Goal: Information Seeking & Learning: Learn about a topic

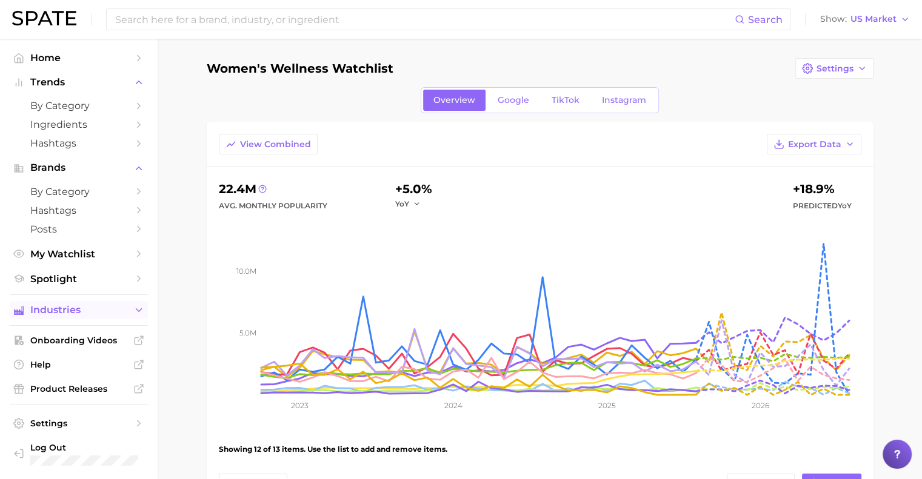
drag, startPoint x: 84, startPoint y: 319, endPoint x: 45, endPoint y: 313, distance: 39.9
click at [45, 313] on span "Industries" at bounding box center [78, 310] width 97 height 11
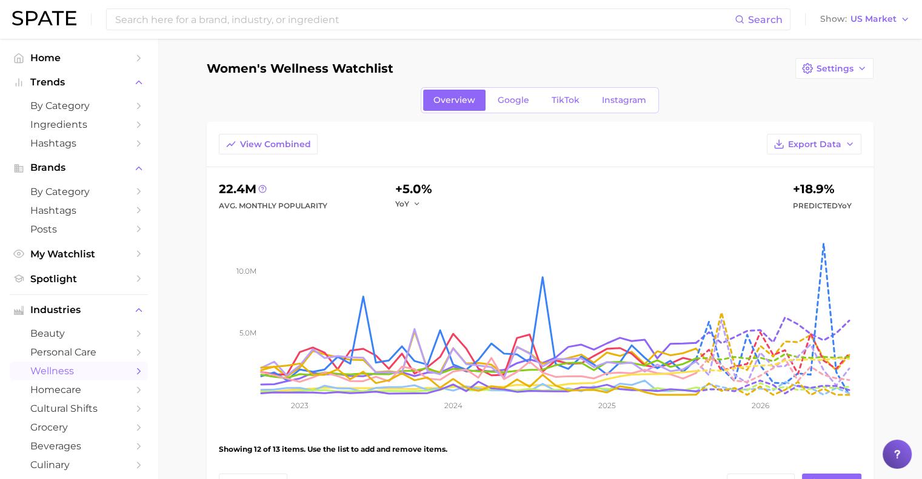
click at [73, 372] on span "wellness" at bounding box center [78, 372] width 97 height 12
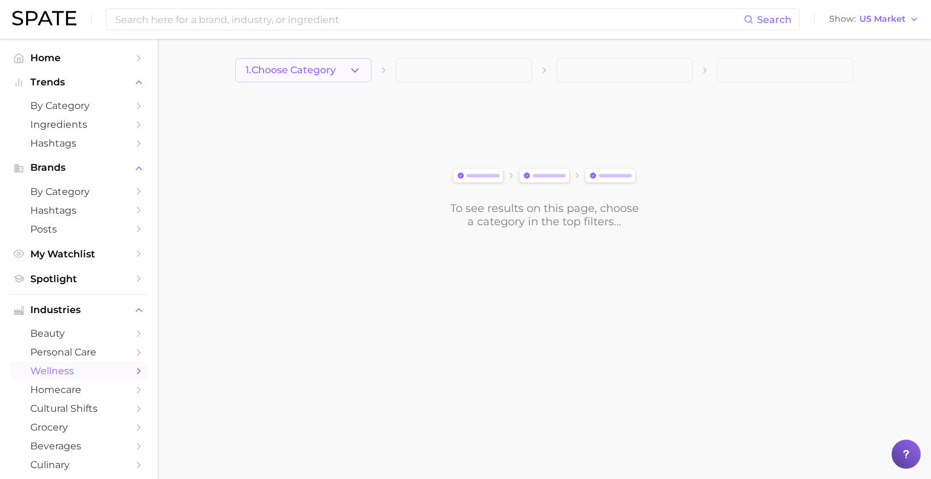
click at [347, 67] on button "1. Choose Category" at bounding box center [303, 70] width 136 height 24
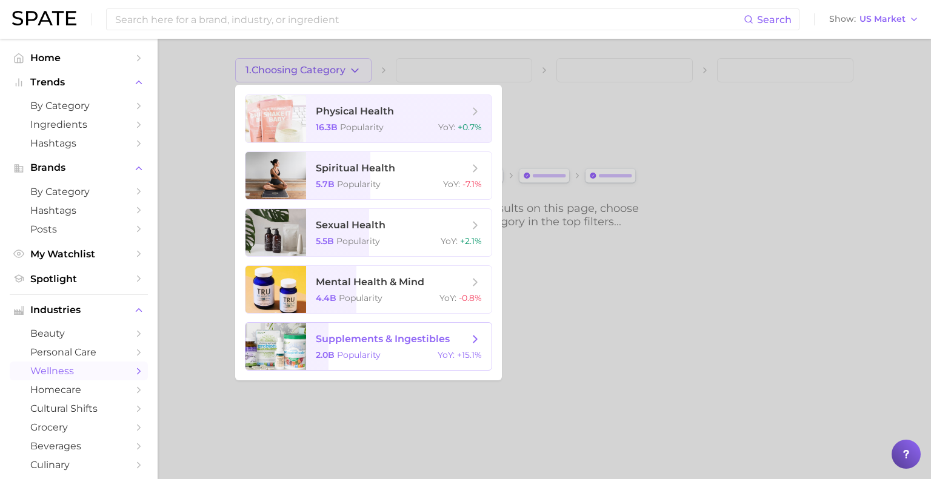
click at [341, 344] on span "supplements & ingestibles" at bounding box center [383, 339] width 134 height 12
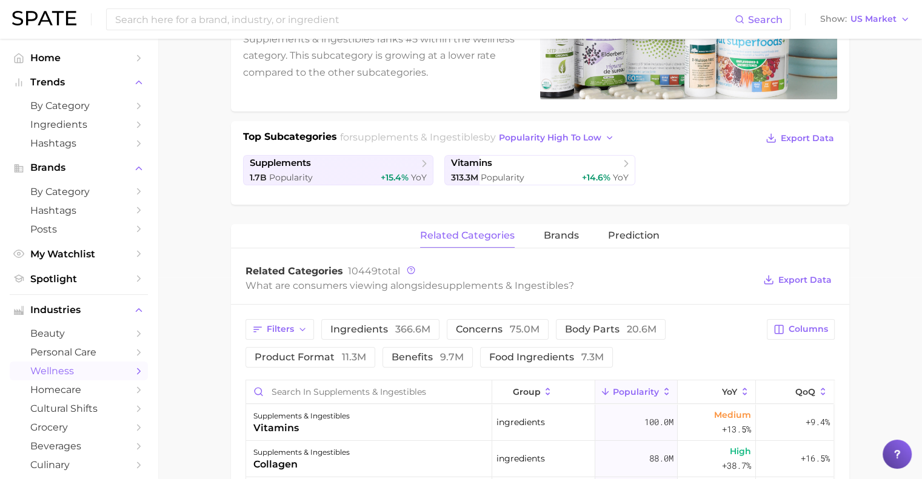
scroll to position [201, 0]
click at [275, 325] on span "Filters" at bounding box center [280, 330] width 27 height 10
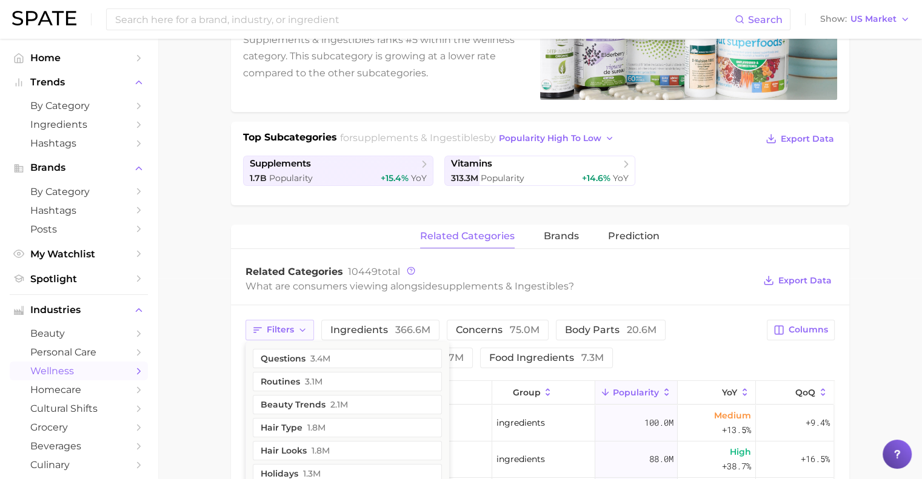
click at [275, 325] on span "Filters" at bounding box center [280, 330] width 27 height 10
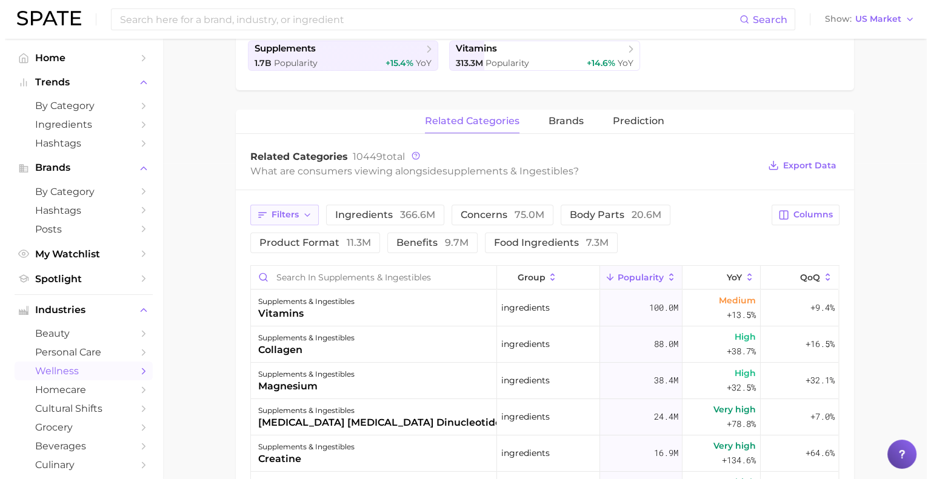
scroll to position [324, 0]
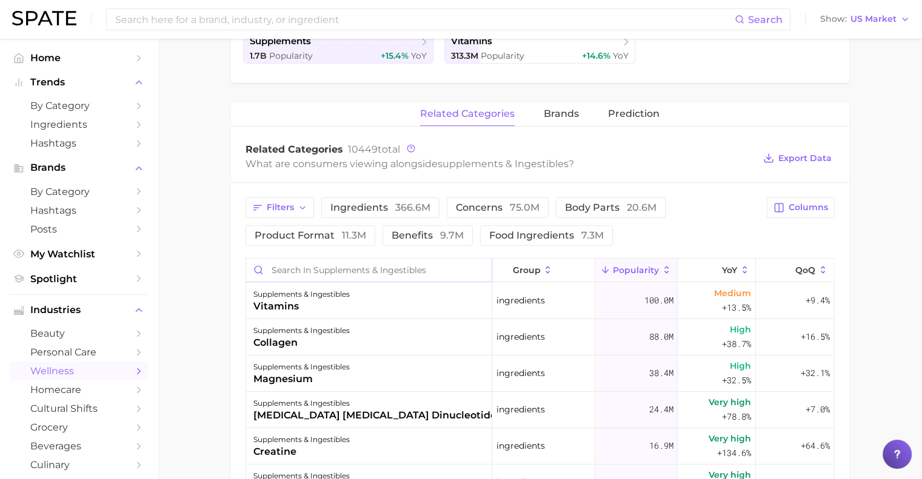
click at [327, 273] on input "Search in supplements & ingestibles" at bounding box center [368, 270] width 245 height 23
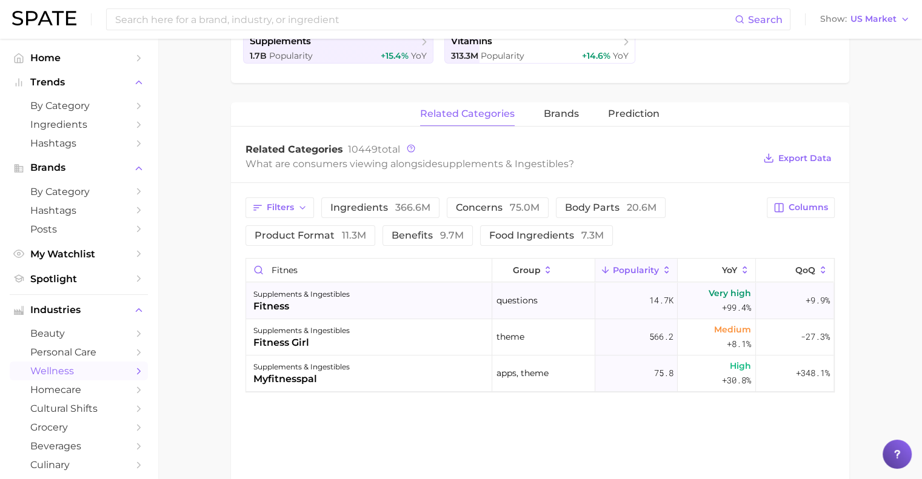
click at [344, 308] on div "fitness" at bounding box center [301, 306] width 96 height 15
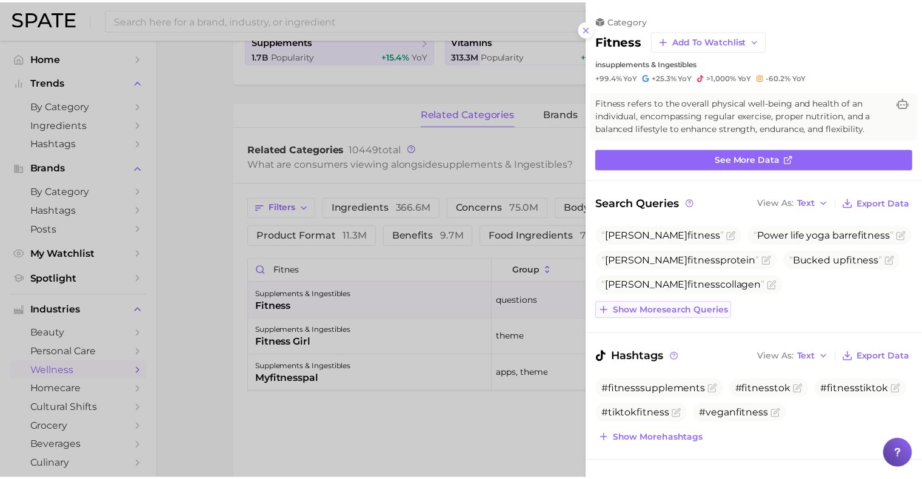
scroll to position [0, 0]
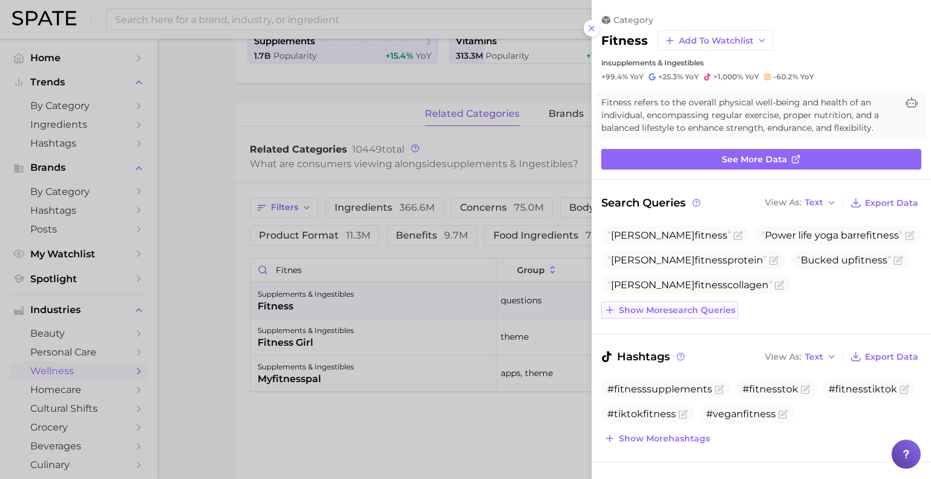
click at [627, 308] on span "Show more search queries" at bounding box center [677, 311] width 116 height 10
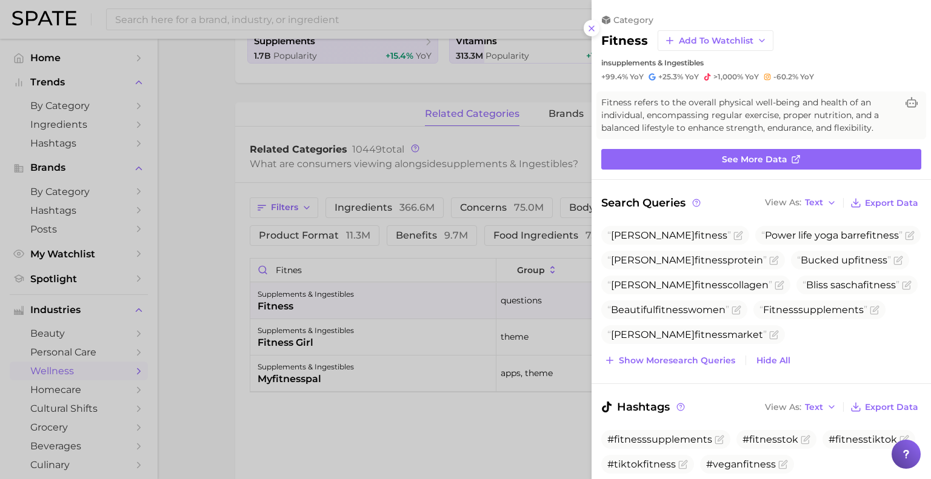
click at [390, 466] on div at bounding box center [465, 239] width 931 height 479
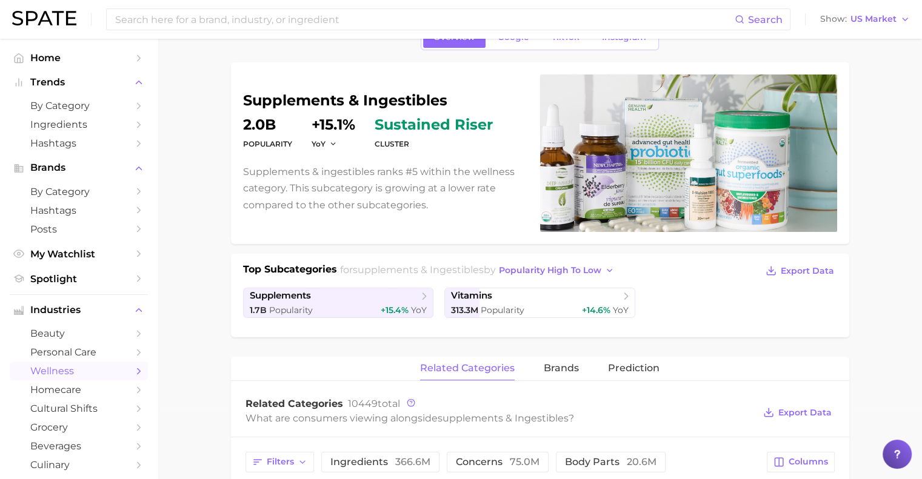
scroll to position [166, 0]
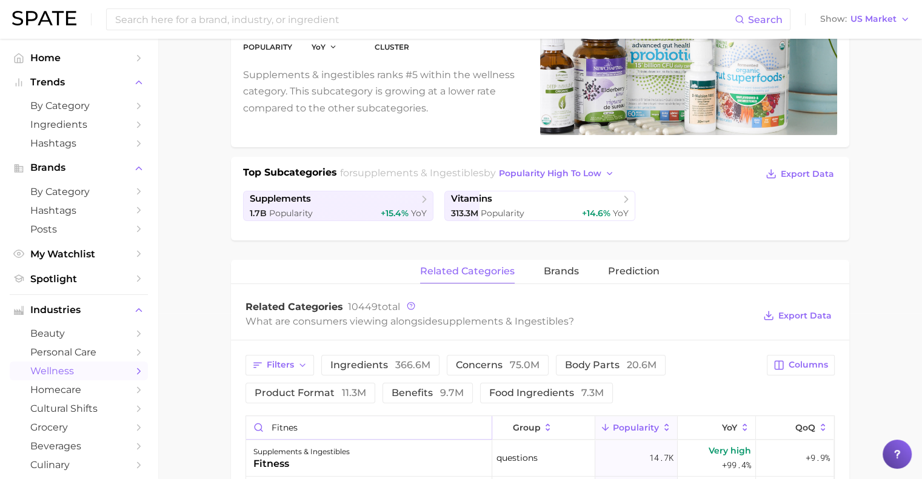
click at [330, 426] on input "fitnes" at bounding box center [368, 427] width 245 height 23
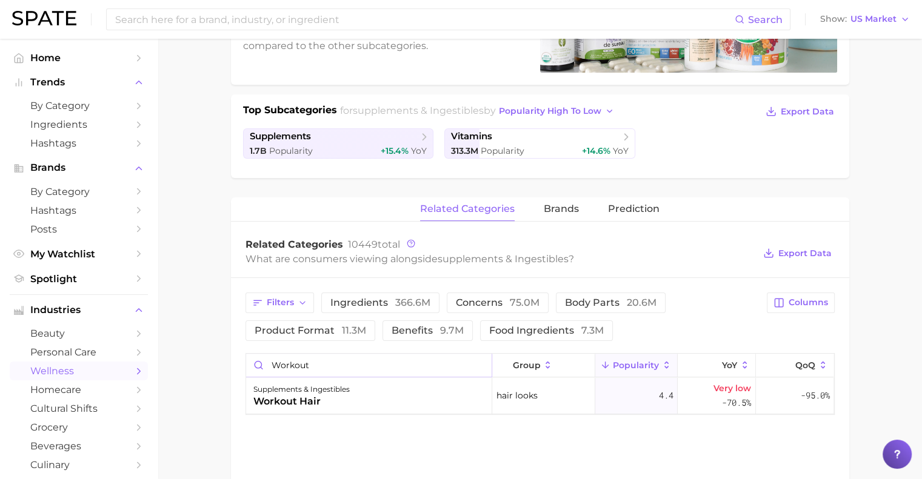
scroll to position [229, 0]
click at [293, 361] on input "workout" at bounding box center [368, 364] width 245 height 23
type input "work out"
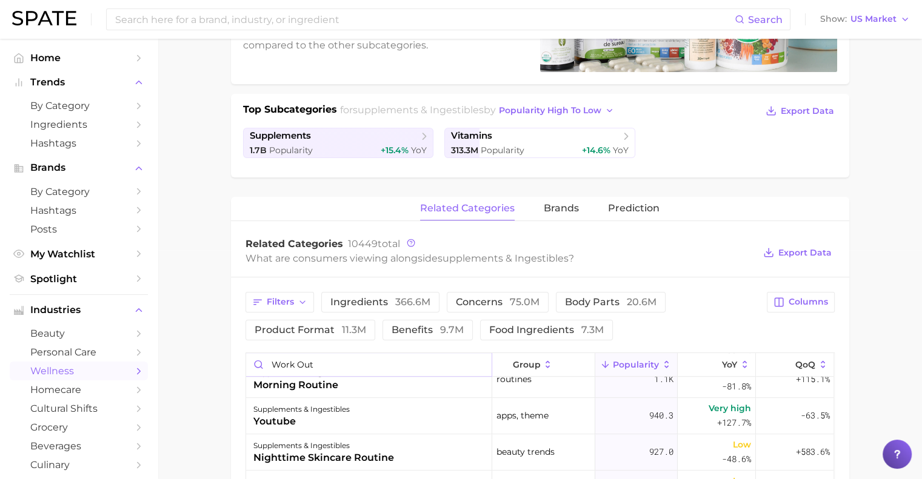
scroll to position [0, 0]
drag, startPoint x: 316, startPoint y: 362, endPoint x: 220, endPoint y: 359, distance: 96.4
click at [220, 359] on main "1. supplements & ingestibles 2. Subcategory Overview Google TikTok Instagram su…" at bounding box center [540, 359] width 764 height 1098
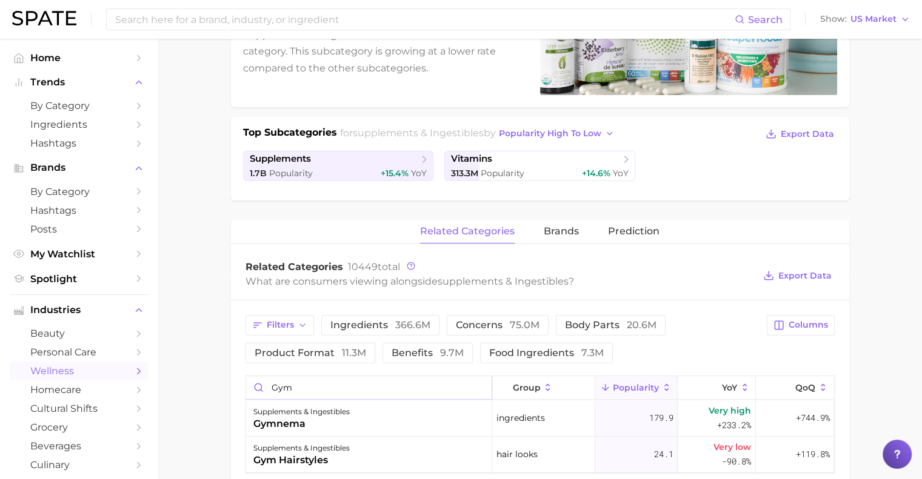
scroll to position [207, 0]
type input "g"
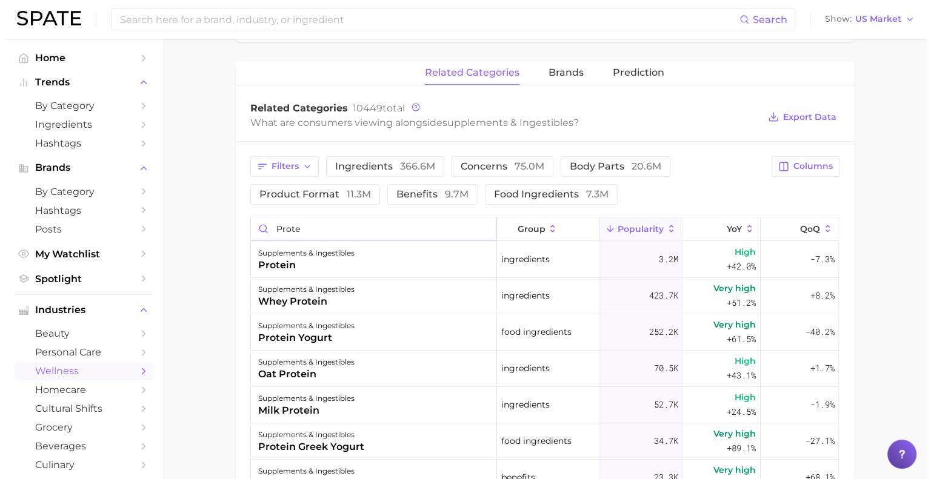
scroll to position [367, 0]
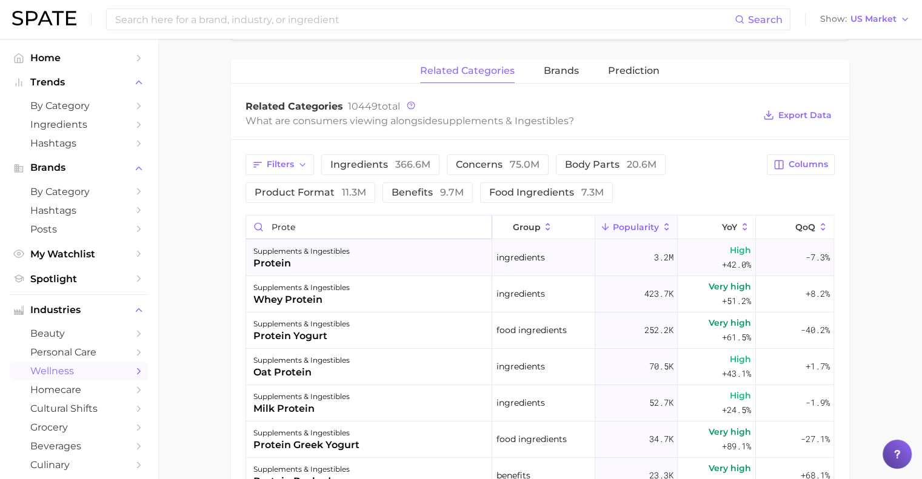
type input "prote"
click at [281, 264] on div "protein" at bounding box center [301, 263] width 96 height 15
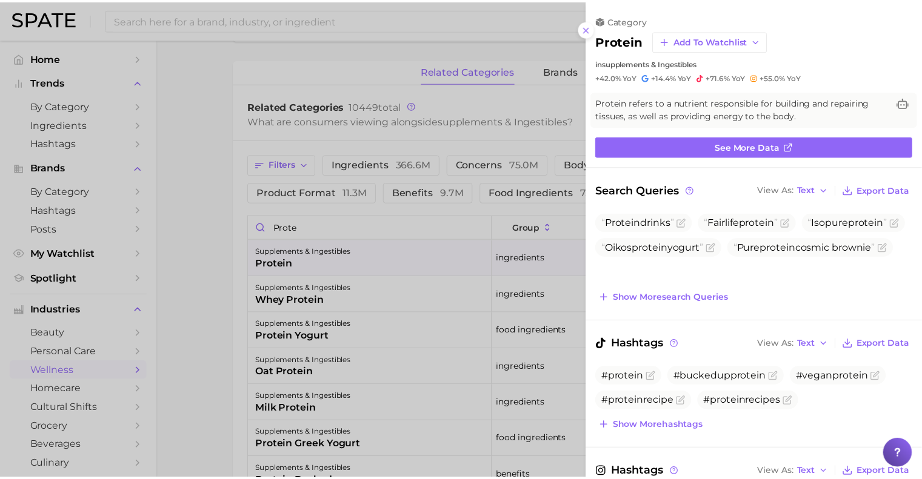
scroll to position [0, 0]
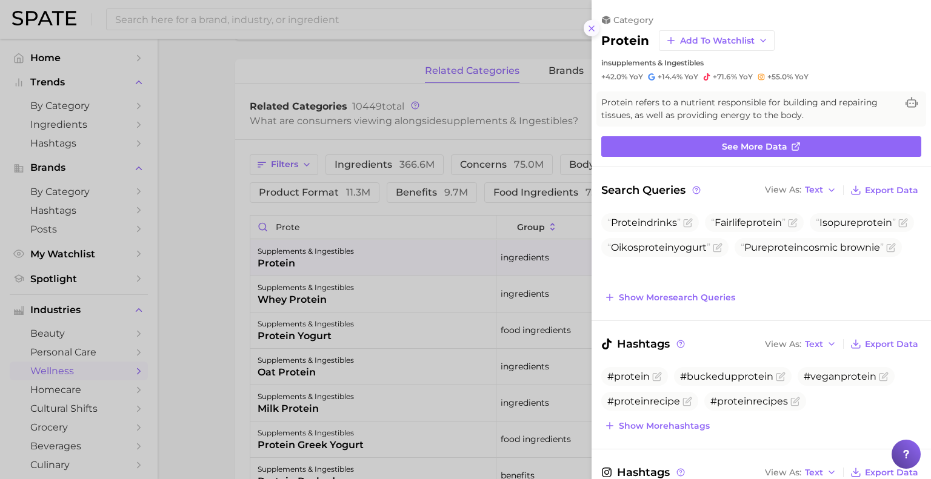
click at [595, 30] on icon at bounding box center [592, 29] width 10 height 10
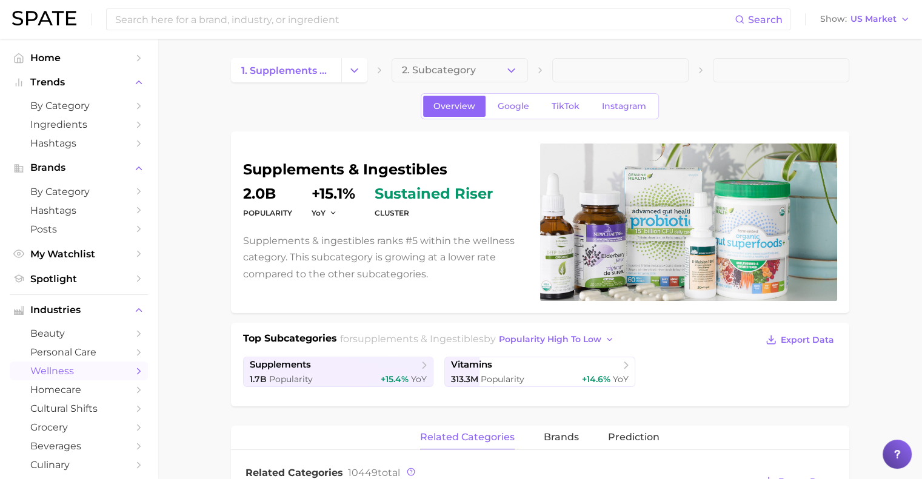
scroll to position [2, 0]
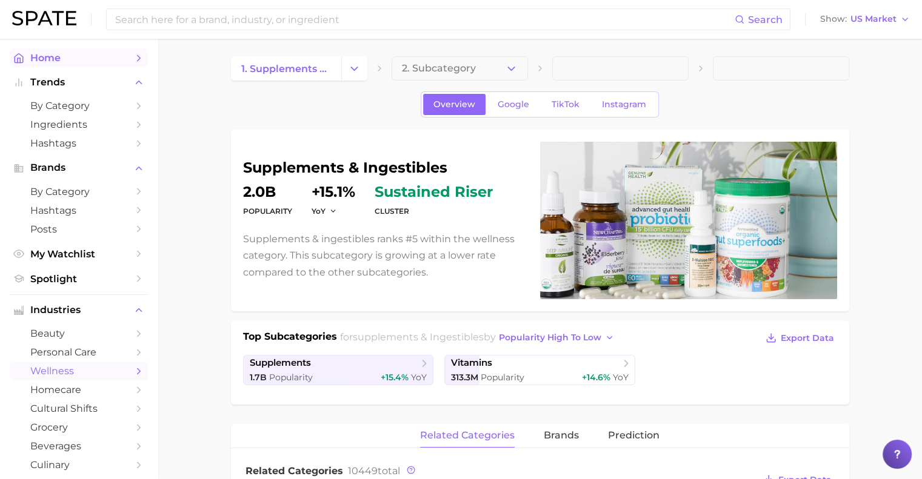
click at [70, 48] on link "Home" at bounding box center [79, 57] width 138 height 19
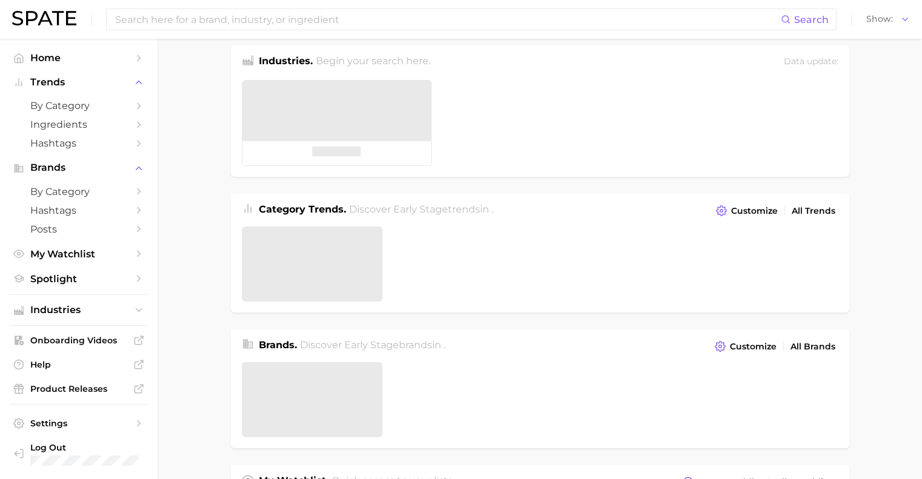
scroll to position [12, 0]
